Goal: Task Accomplishment & Management: Manage account settings

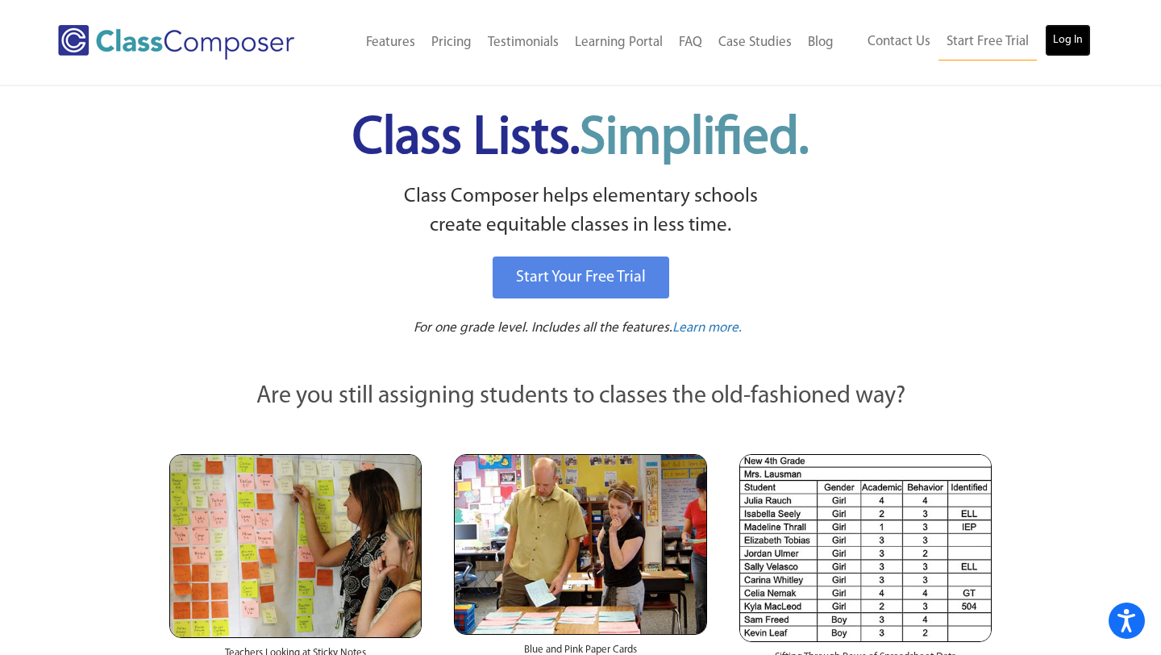
click at [1061, 40] on link "Log In" at bounding box center [1068, 40] width 46 height 32
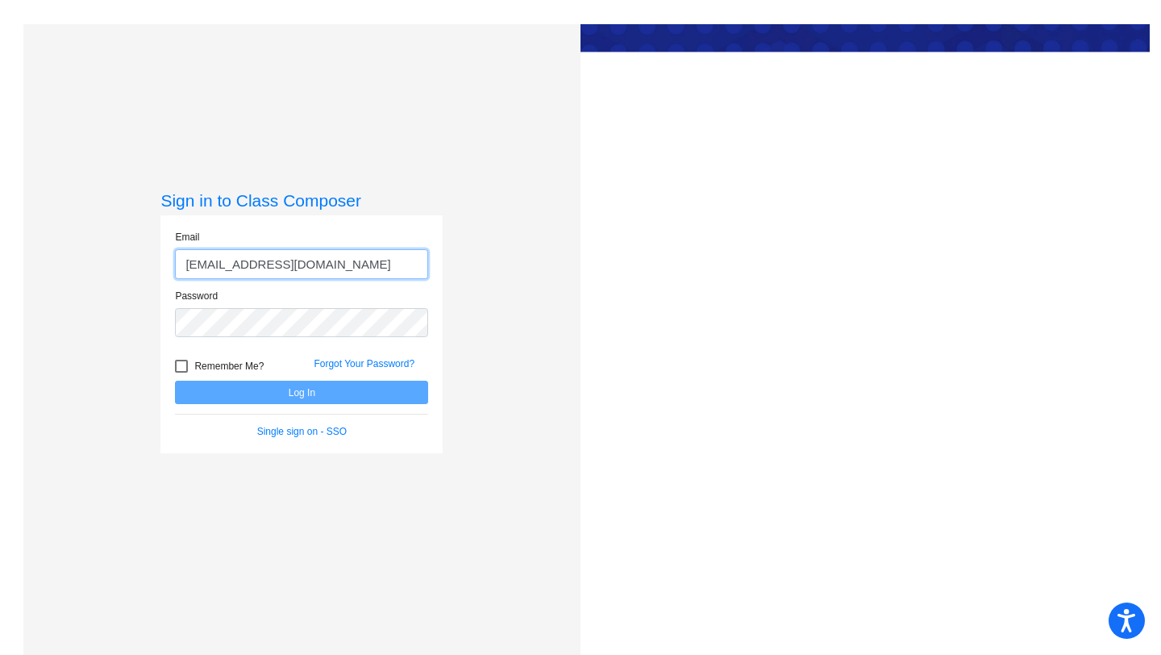
type input "[EMAIL_ADDRESS][DOMAIN_NAME]"
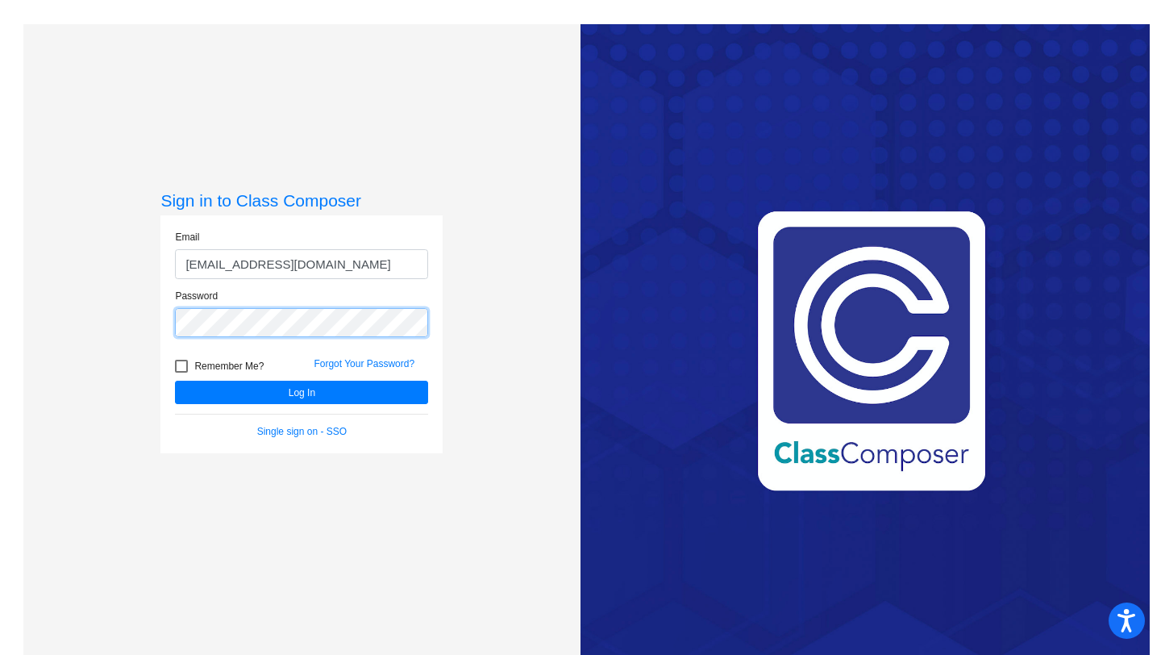
click at [175, 381] on button "Log In" at bounding box center [301, 392] width 253 height 23
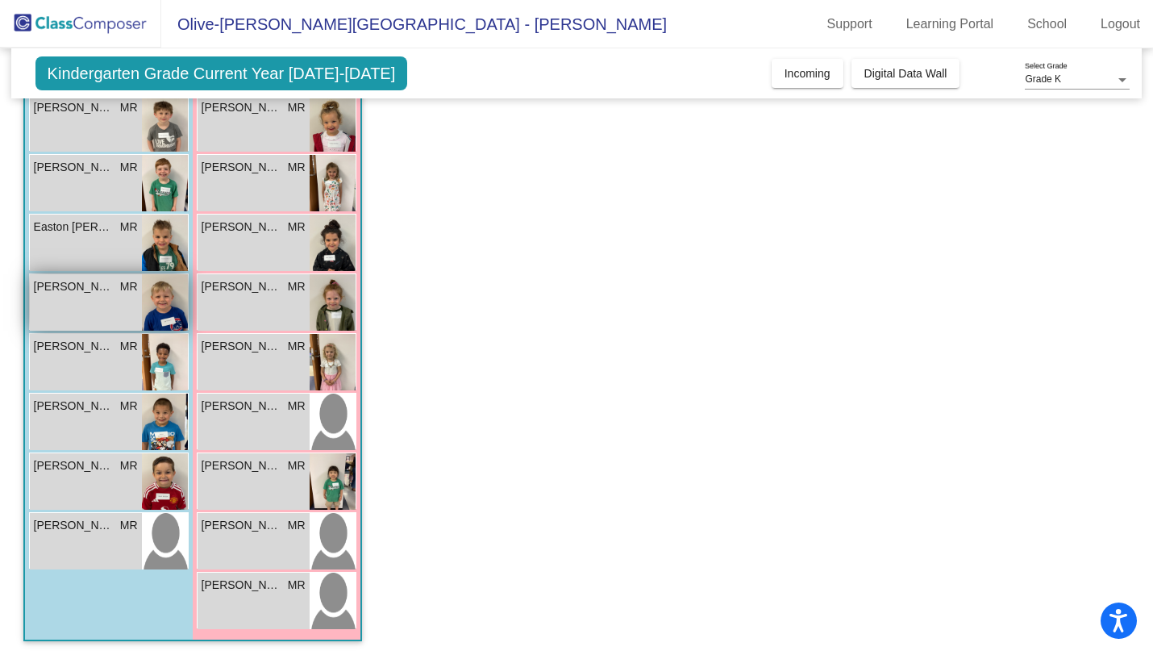
scroll to position [166, 0]
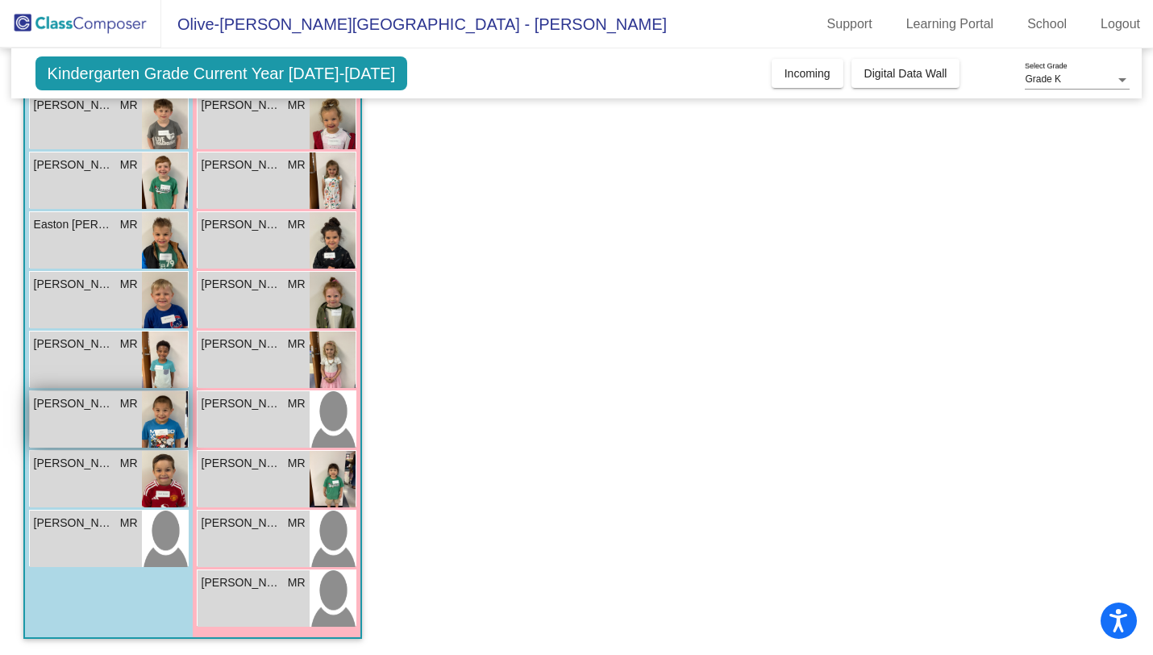
click at [84, 423] on div "[PERSON_NAME] MR lock do_not_disturb_alt" at bounding box center [86, 419] width 112 height 56
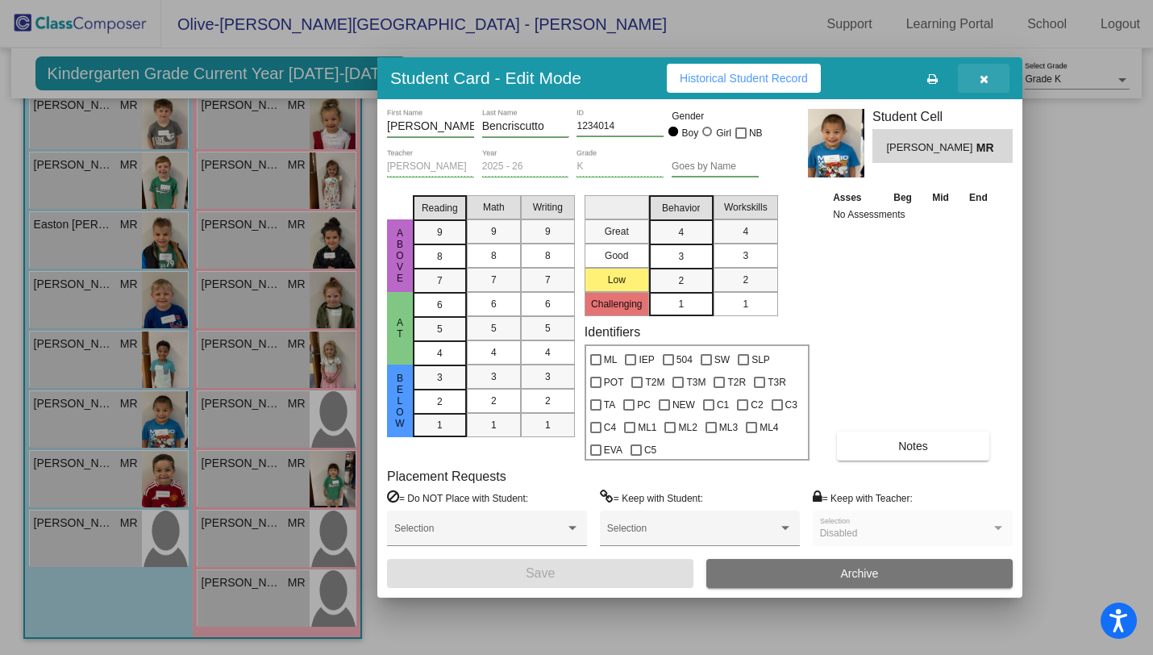
click at [985, 76] on icon "button" at bounding box center [984, 78] width 9 height 11
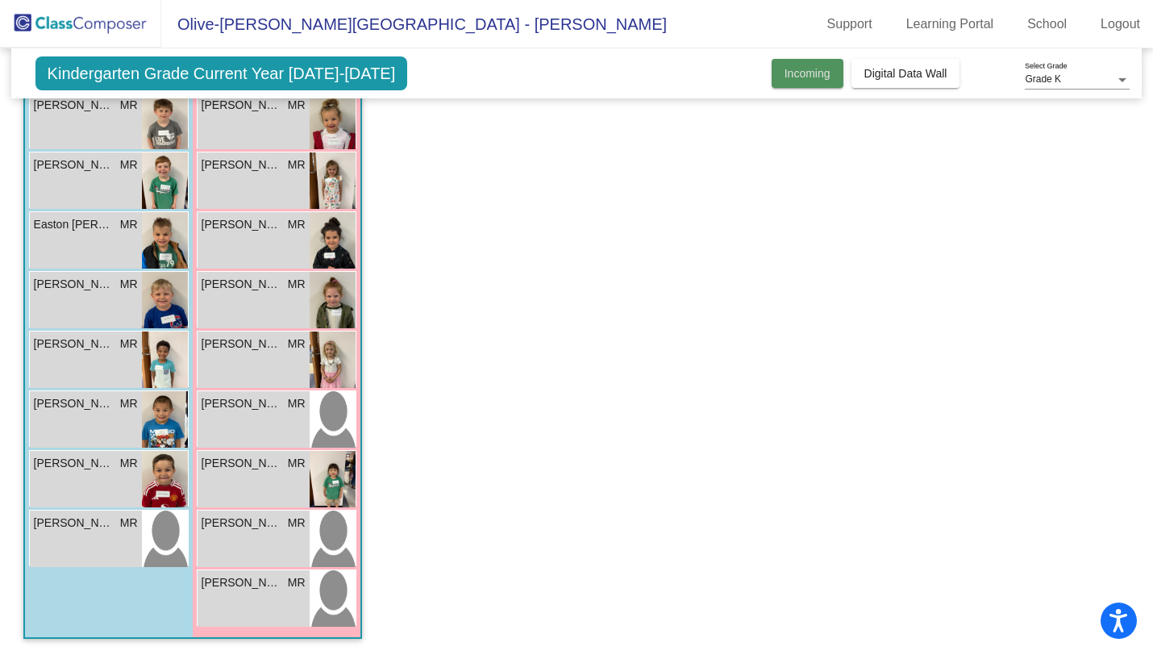
click at [791, 77] on span "Incoming" at bounding box center [808, 73] width 46 height 13
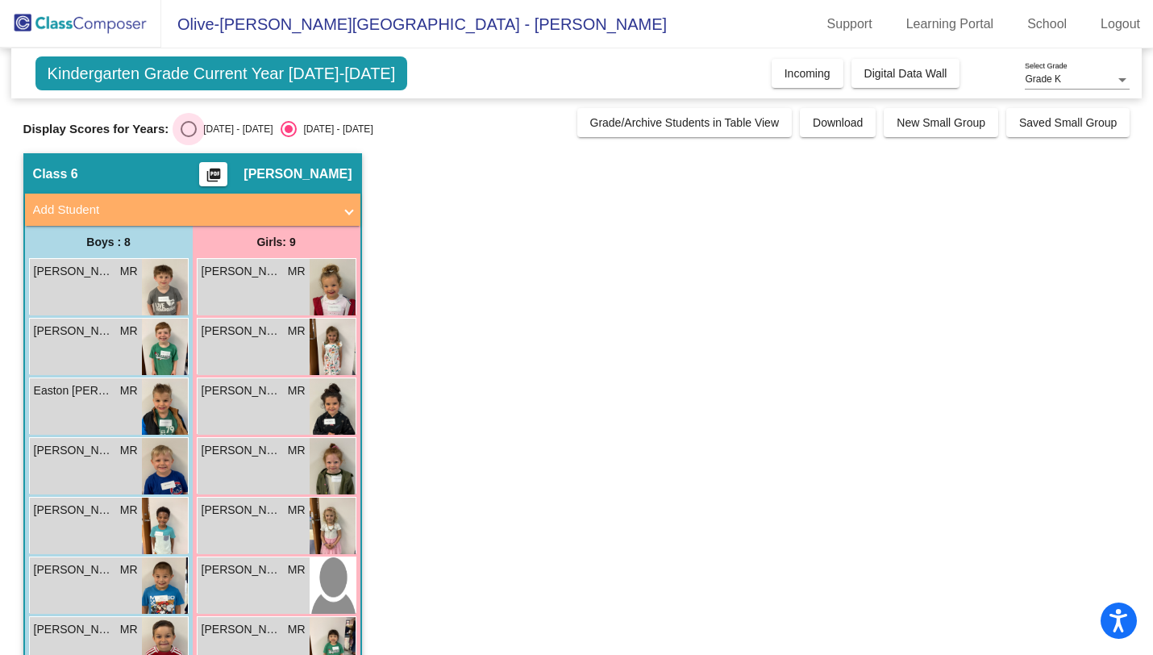
click at [185, 128] on div "Select an option" at bounding box center [189, 129] width 16 height 16
click at [188, 137] on input "2024 - 2025" at bounding box center [188, 137] width 1 height 1
radio input "true"
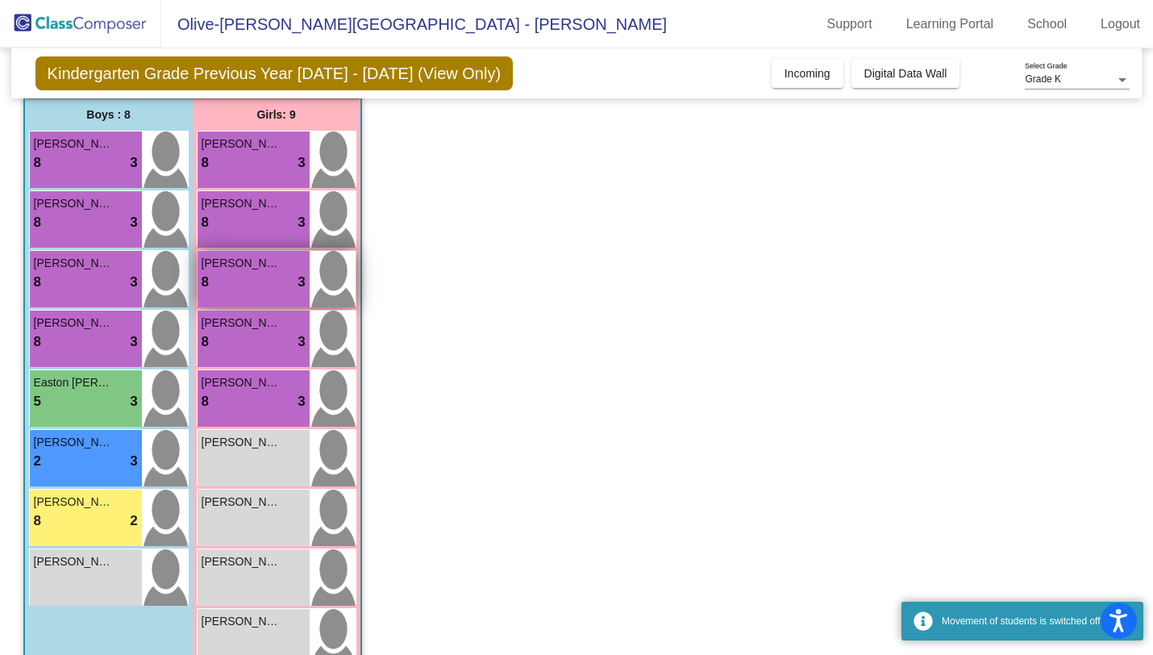
scroll to position [131, 0]
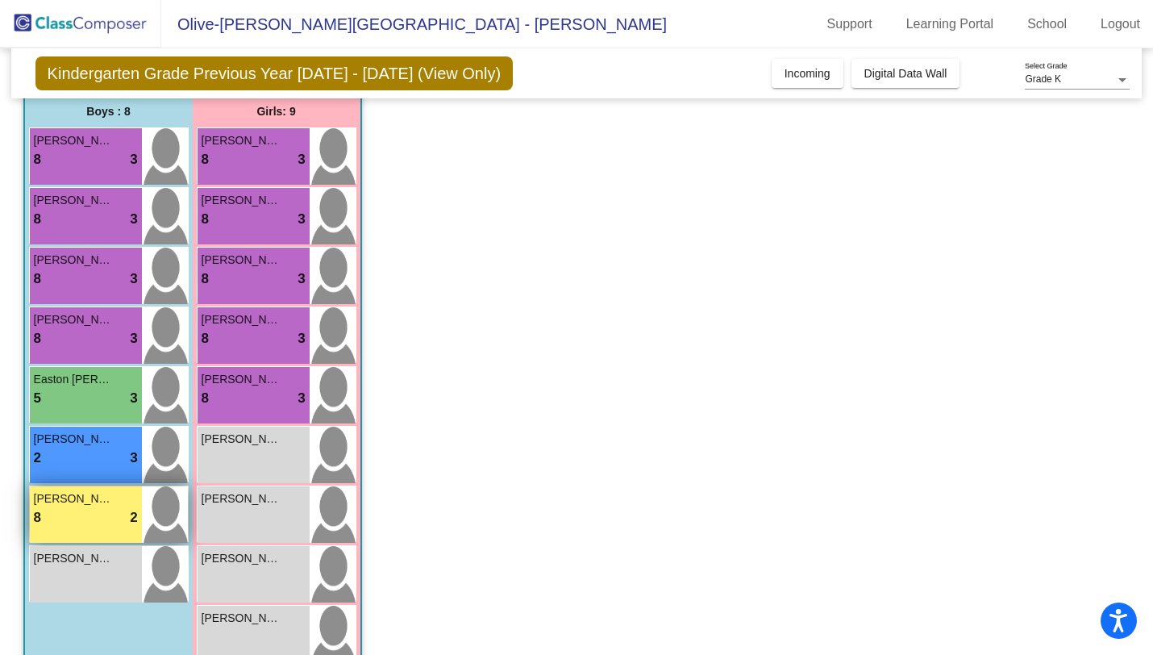
click at [98, 513] on div "8 lock do_not_disturb_alt 2" at bounding box center [86, 517] width 104 height 21
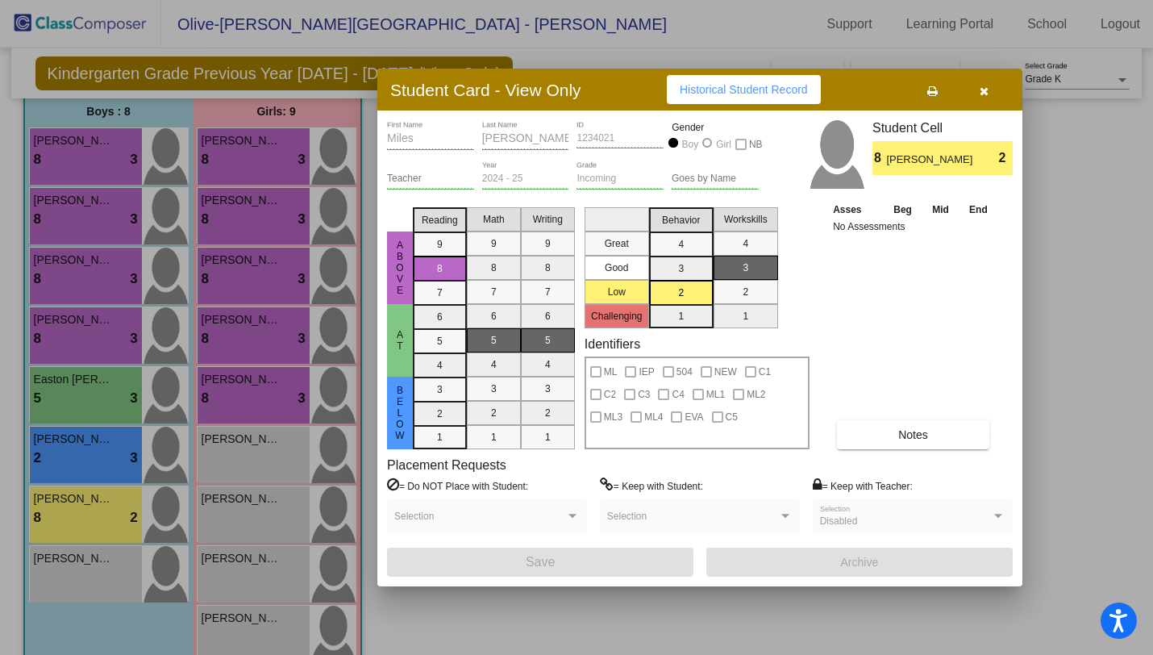
click at [81, 450] on div at bounding box center [576, 327] width 1153 height 655
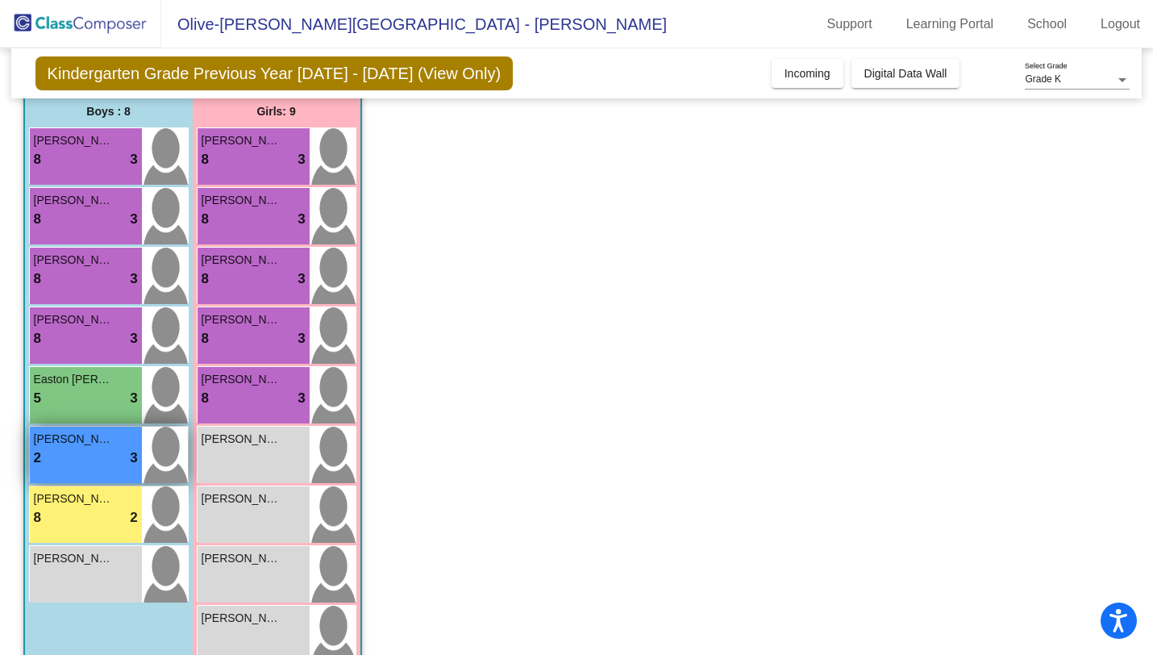
click at [81, 450] on div "2 lock do_not_disturb_alt 3" at bounding box center [86, 458] width 104 height 21
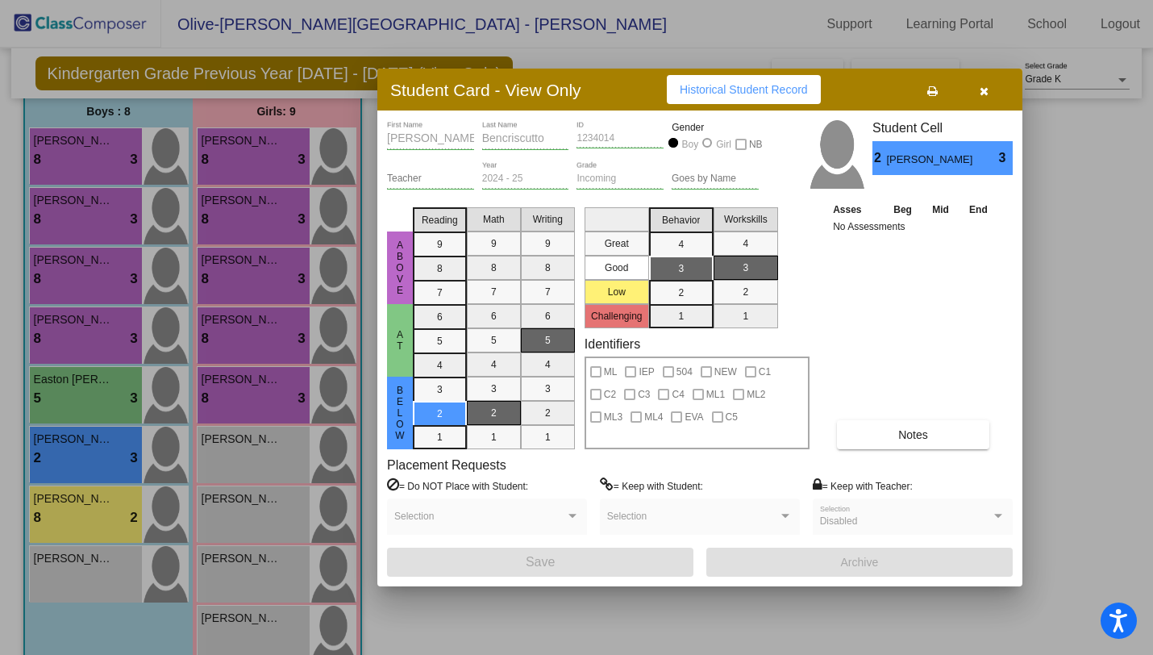
click at [81, 390] on div at bounding box center [576, 327] width 1153 height 655
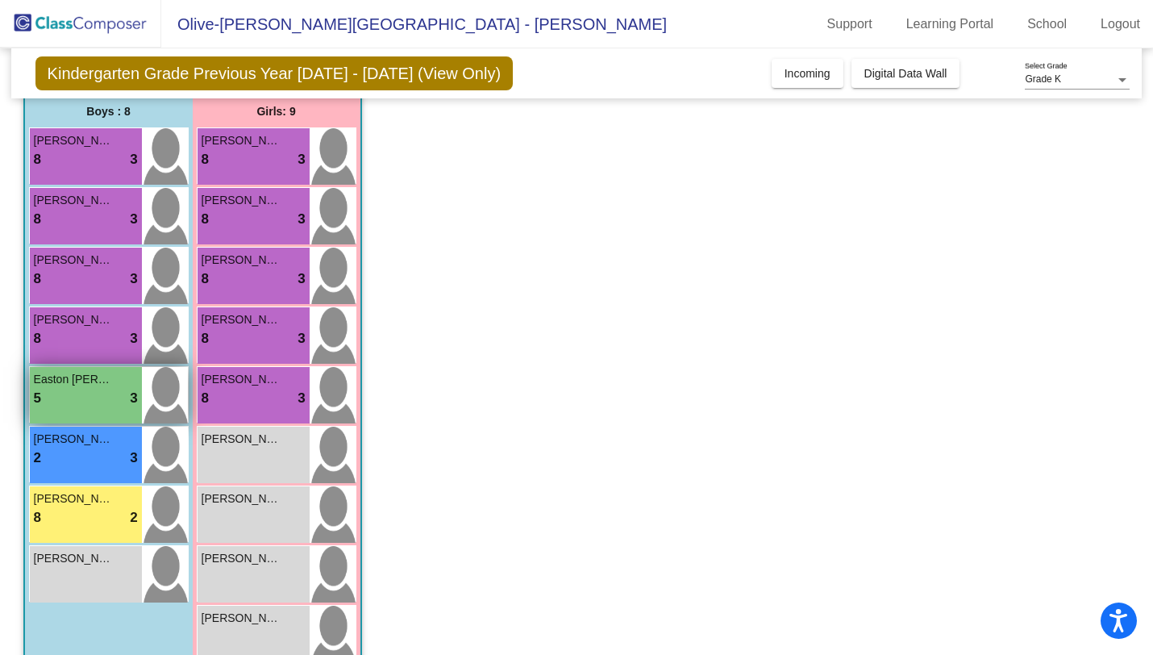
click at [81, 390] on div "5 lock do_not_disturb_alt 3" at bounding box center [86, 398] width 104 height 21
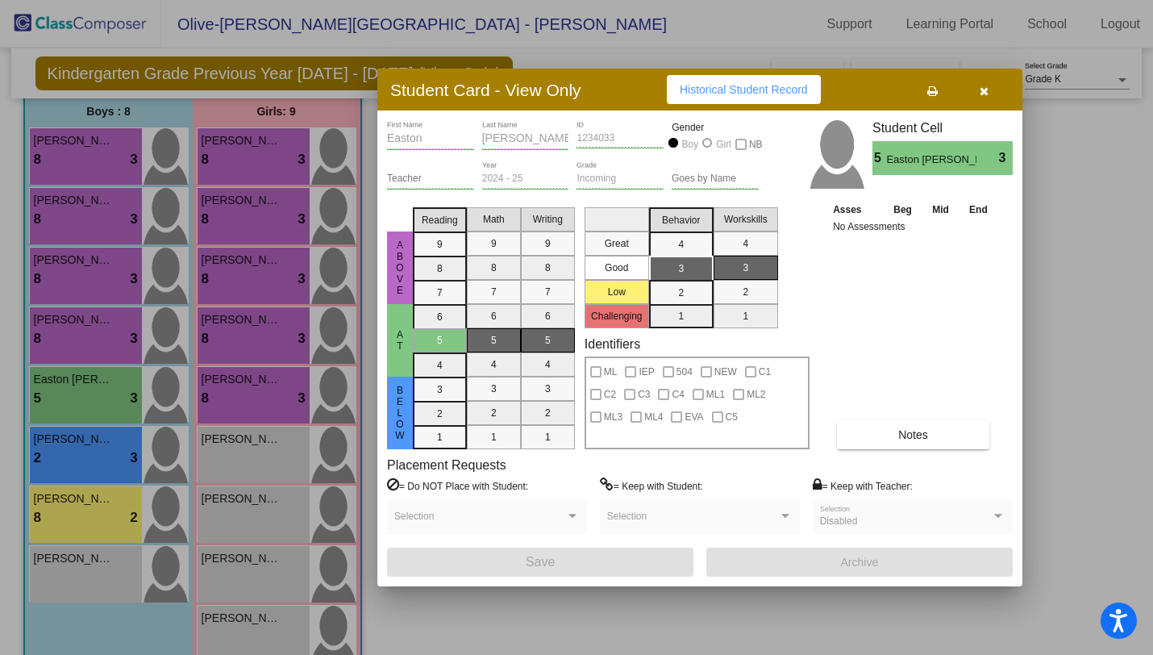
scroll to position [0, 0]
click at [244, 456] on div at bounding box center [576, 327] width 1153 height 655
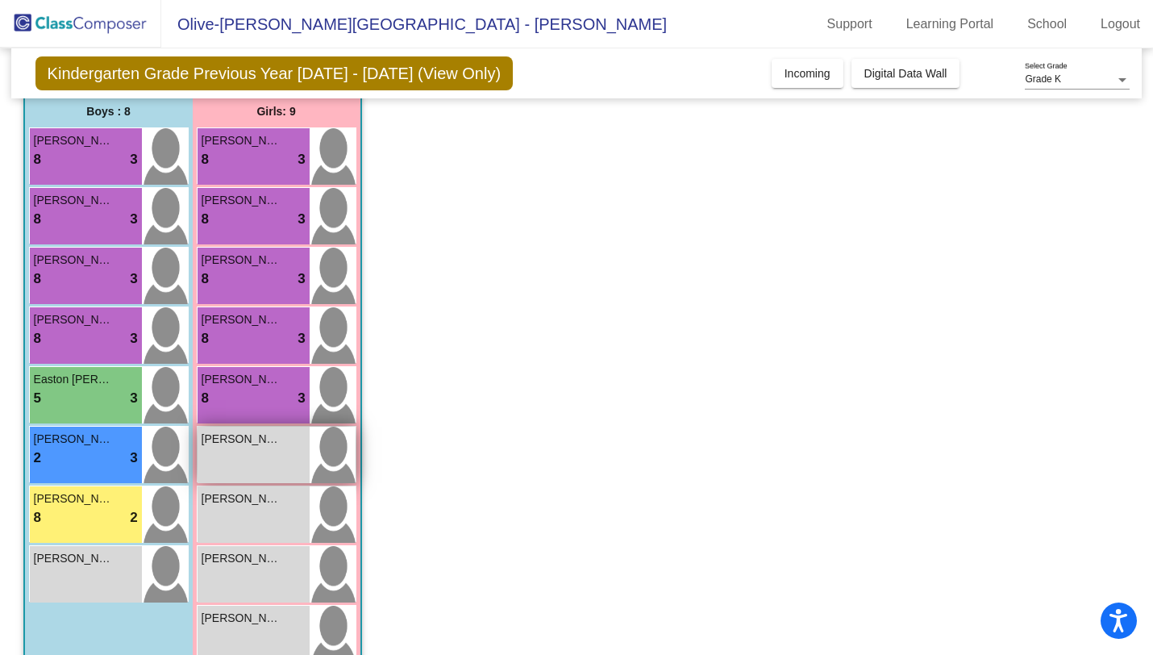
click at [244, 456] on div "Eloise Hirsch lock do_not_disturb_alt" at bounding box center [254, 455] width 112 height 56
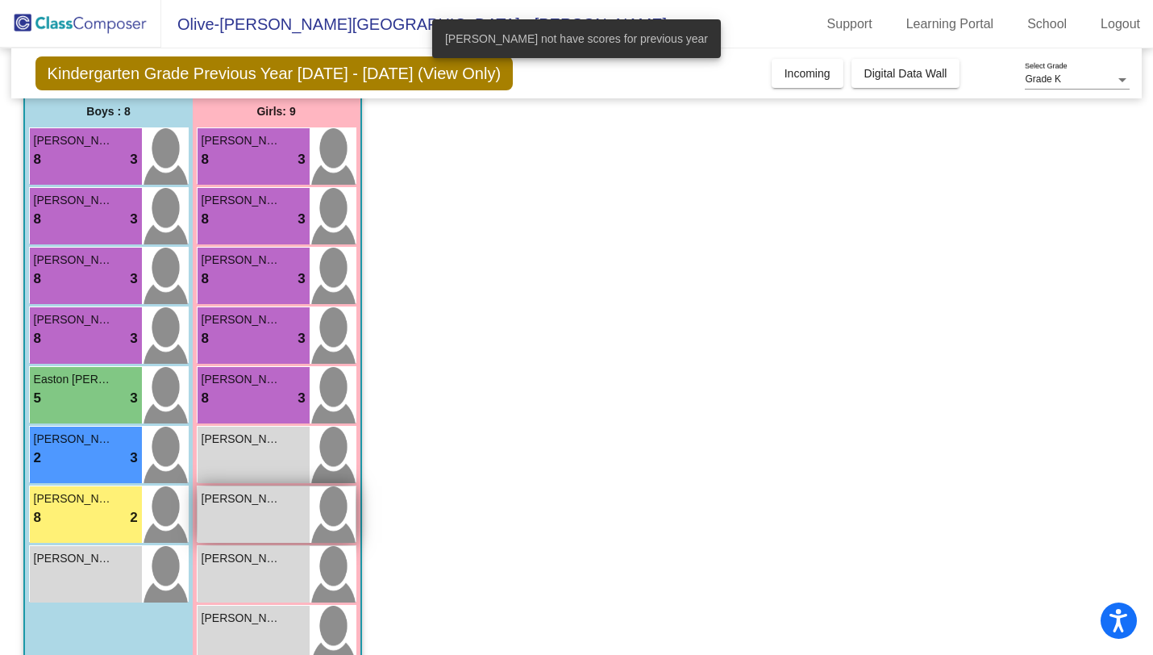
click at [235, 515] on div "Leila Yoshihara lock do_not_disturb_alt" at bounding box center [254, 514] width 112 height 56
click at [235, 571] on div "Murray Hannah lock do_not_disturb_alt" at bounding box center [254, 574] width 112 height 56
click at [233, 627] on div "Zoey Khristi lock do_not_disturb_alt" at bounding box center [254, 634] width 112 height 56
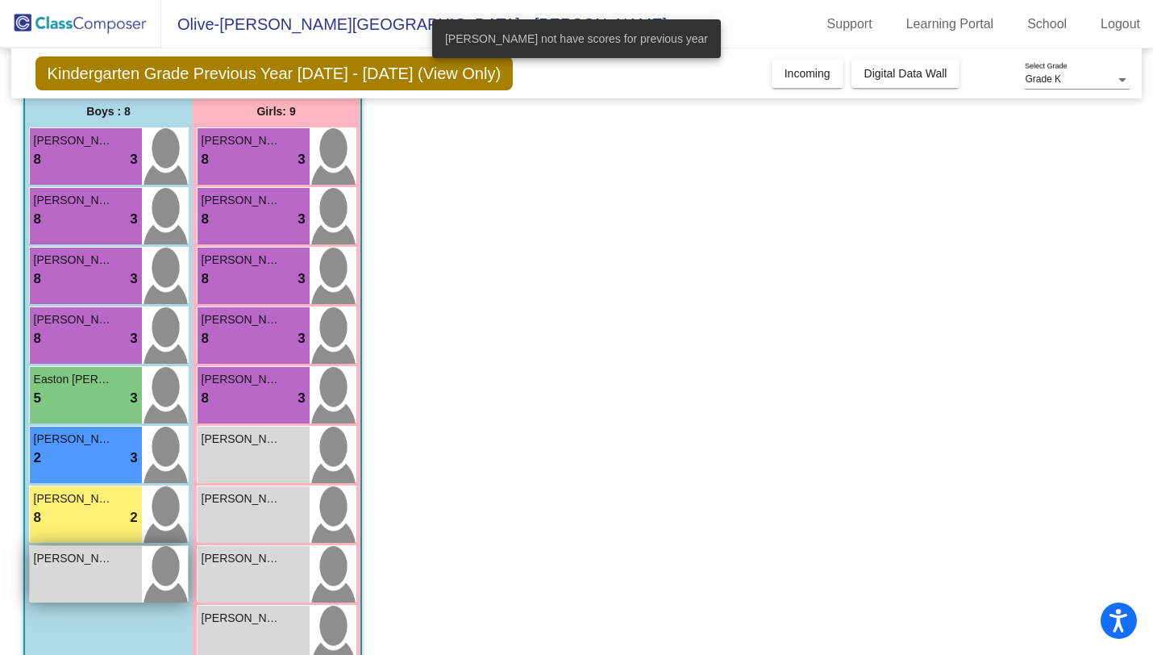
click at [96, 564] on span "Trey Barkley" at bounding box center [74, 558] width 81 height 17
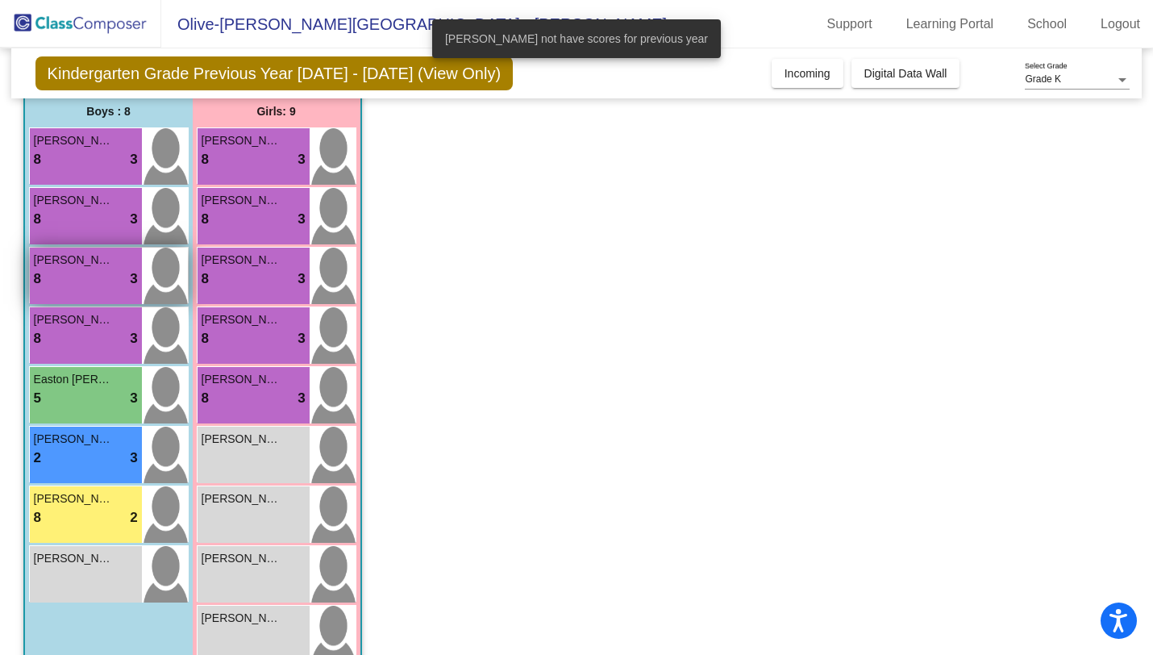
click at [78, 269] on div "8 lock do_not_disturb_alt 3" at bounding box center [86, 279] width 104 height 21
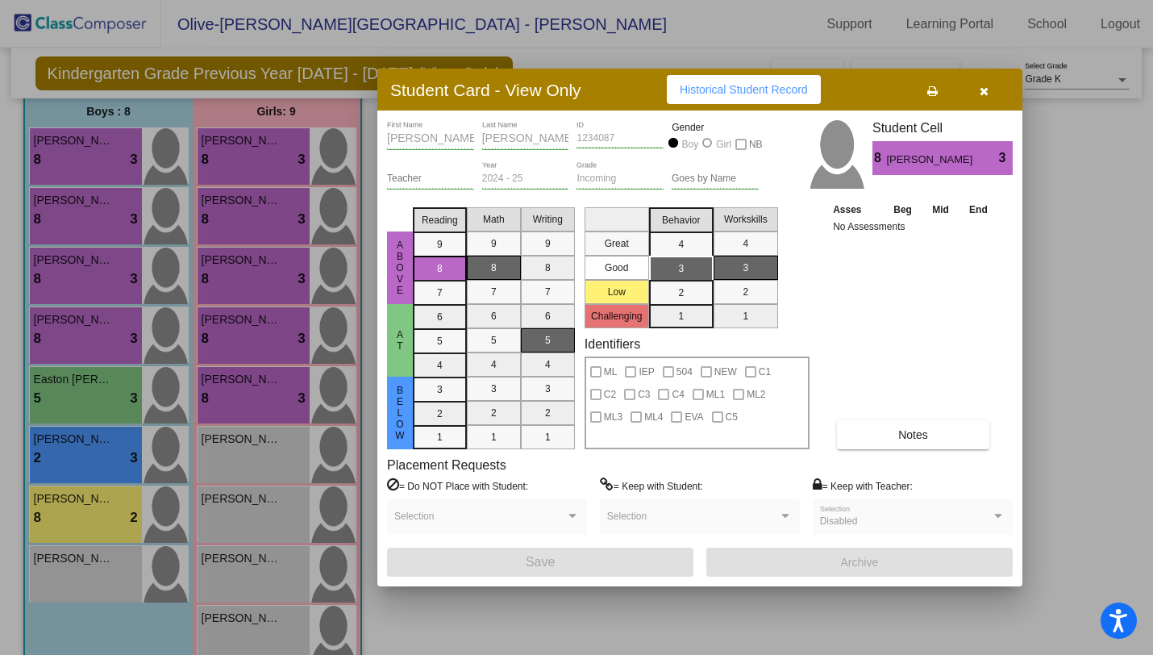
click at [247, 390] on div at bounding box center [576, 327] width 1153 height 655
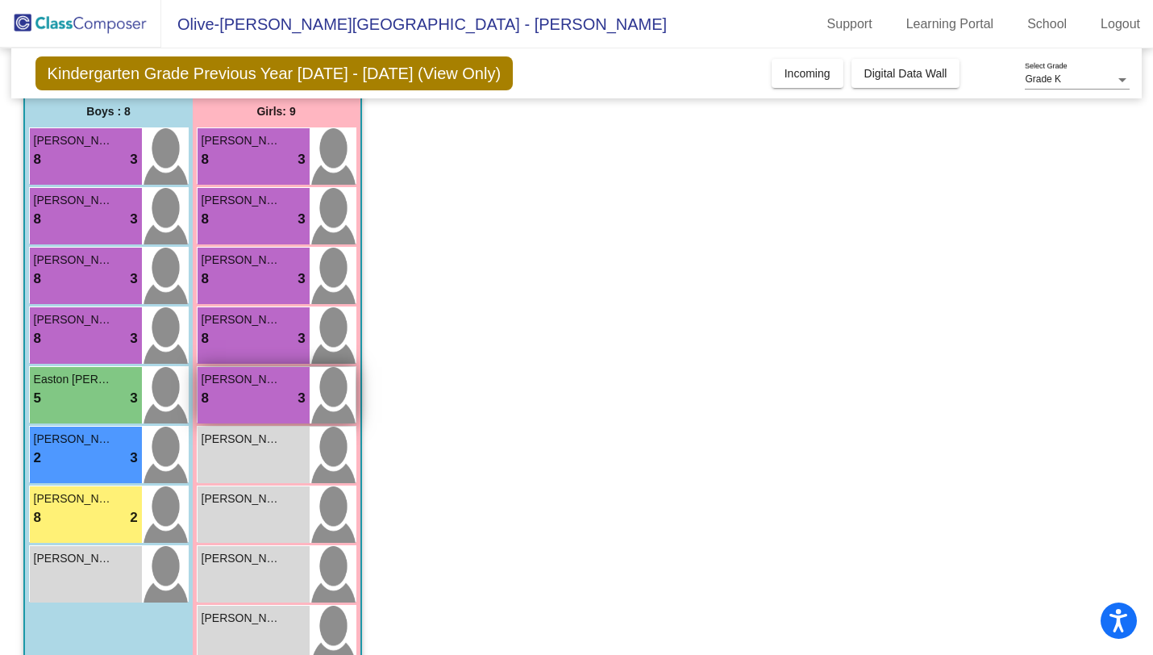
click at [248, 391] on div "8 lock do_not_disturb_alt 3" at bounding box center [254, 398] width 104 height 21
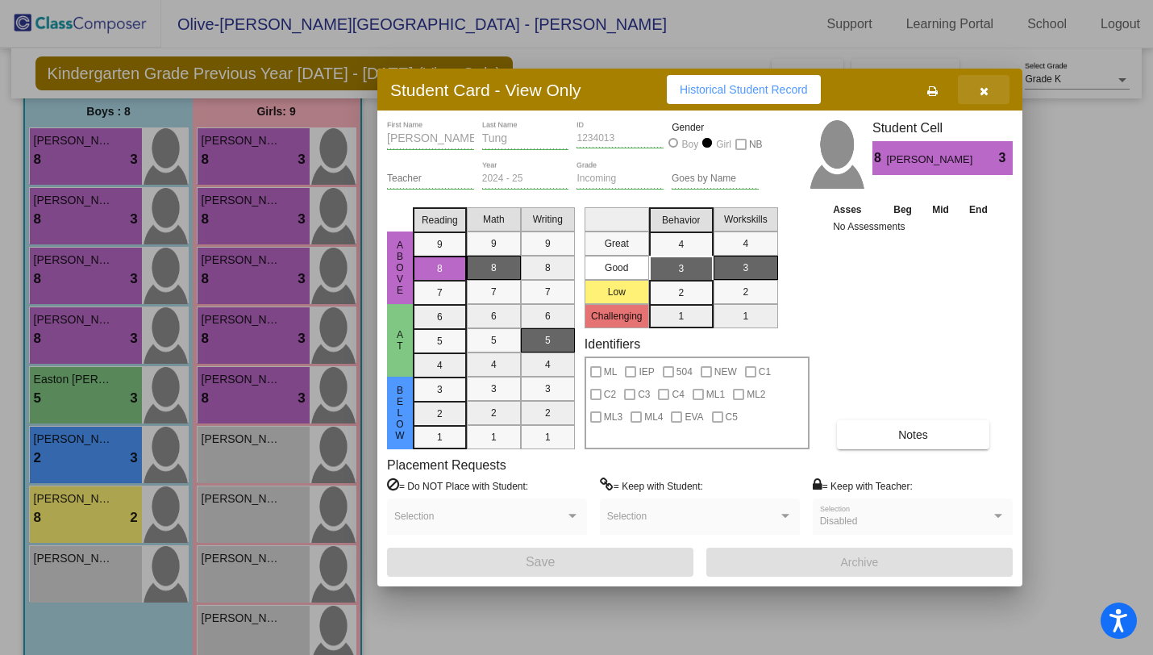
click at [986, 90] on icon "button" at bounding box center [984, 90] width 9 height 11
